Goal: Information Seeking & Learning: Learn about a topic

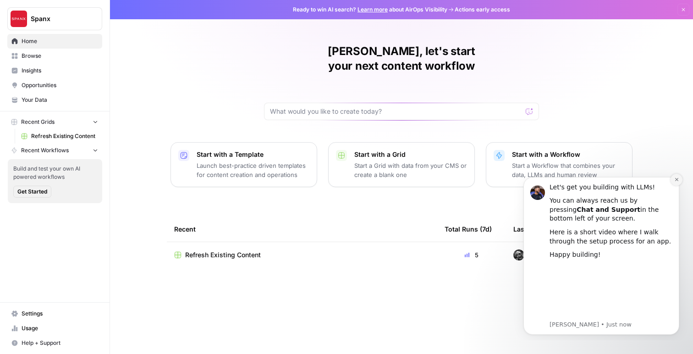
click at [677, 182] on button "Dismiss notification" at bounding box center [676, 180] width 12 height 12
